Goal: Task Accomplishment & Management: Use online tool/utility

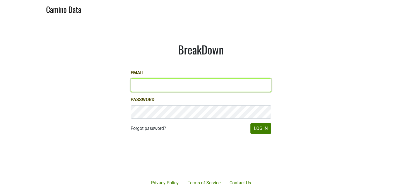
type input "chad@ashesdiamonds.com"
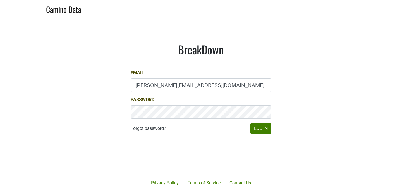
click at [266, 122] on form "Email chad@ashesdiamonds.com Password Forgot password? Log In" at bounding box center [201, 102] width 141 height 64
click at [264, 127] on button "Log In" at bounding box center [261, 128] width 21 height 11
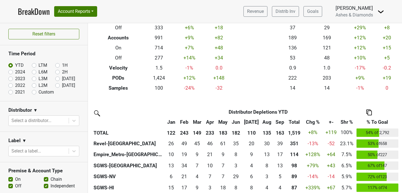
scroll to position [58, 0]
click at [39, 93] on label "Custom" at bounding box center [46, 92] width 15 height 7
click at [34, 93] on input "Custom" at bounding box center [43, 92] width 22 height 6
radio input "true"
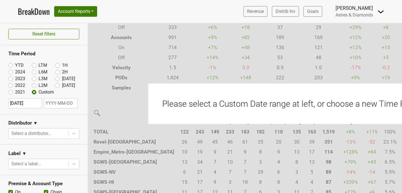
click at [66, 108] on input "text" at bounding box center [61, 103] width 34 height 10
select select "9"
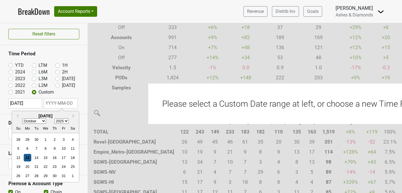
click at [28, 160] on div "13" at bounding box center [28, 158] width 8 height 8
type input "[DATE]"
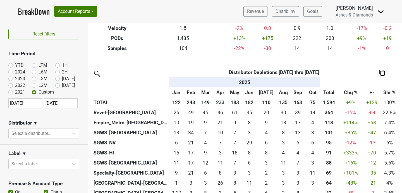
scroll to position [97, 0]
click at [381, 73] on img at bounding box center [382, 73] width 6 height 6
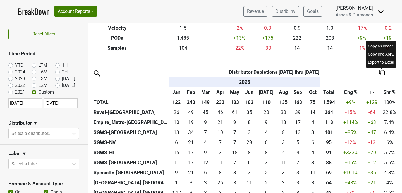
click at [382, 63] on div "Export to Excel" at bounding box center [381, 62] width 28 height 8
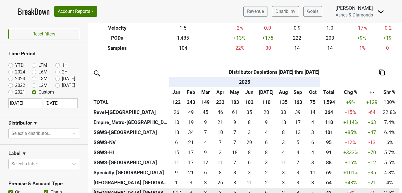
click at [218, 192] on div "2.835 3" at bounding box center [220, 192] width 12 height 7
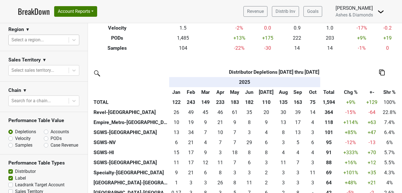
scroll to position [214, 0]
click at [51, 136] on label "PODs" at bounding box center [56, 138] width 11 height 7
click at [44, 136] on input "PODs" at bounding box center [61, 138] width 34 height 6
radio input "true"
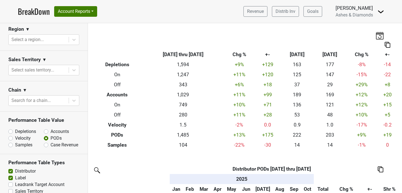
click at [381, 169] on img at bounding box center [381, 169] width 6 height 6
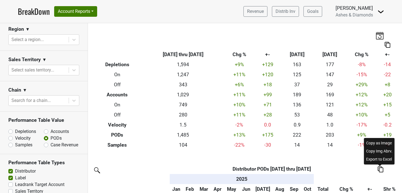
click at [375, 159] on div "Export to Excel" at bounding box center [379, 159] width 28 height 8
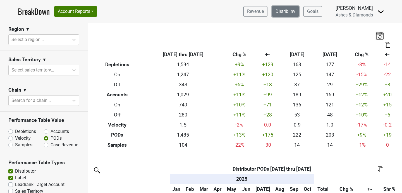
click at [285, 10] on link "Distrib Inv" at bounding box center [285, 11] width 27 height 11
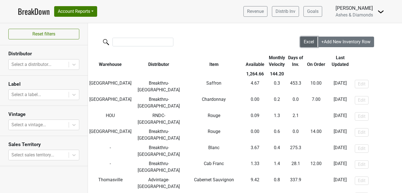
click at [308, 44] on span "Excel" at bounding box center [309, 41] width 10 height 5
